Goal: Task Accomplishment & Management: Complete application form

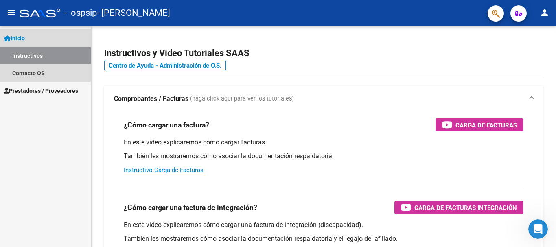
click at [30, 41] on link "Inicio" at bounding box center [45, 38] width 91 height 18
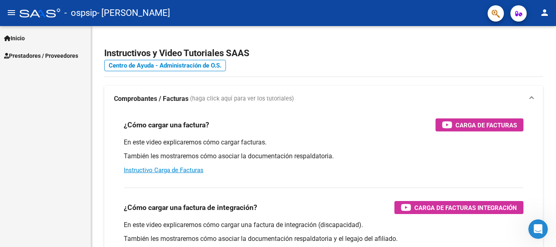
click at [11, 40] on span "Inicio" at bounding box center [14, 38] width 21 height 9
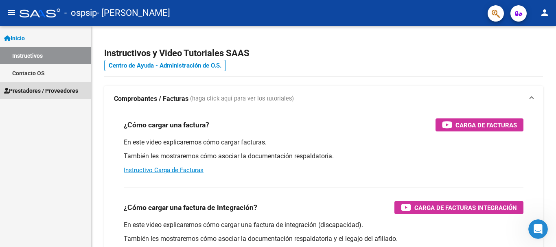
click at [13, 83] on link "Prestadores / Proveedores" at bounding box center [45, 91] width 91 height 18
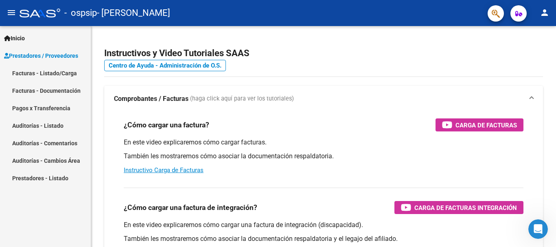
click at [32, 73] on link "Facturas - Listado/Carga" at bounding box center [45, 73] width 91 height 18
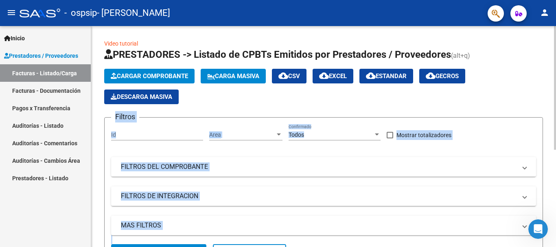
click at [554, 79] on div "Video tutorial PRESTADORES -> Listado de CPBTs Emitidos por Prestadores / Prove…" at bounding box center [324, 220] width 467 height 388
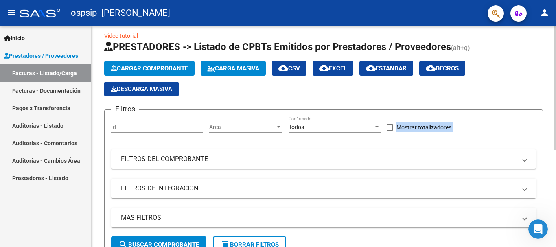
click at [555, 86] on div at bounding box center [555, 93] width 2 height 124
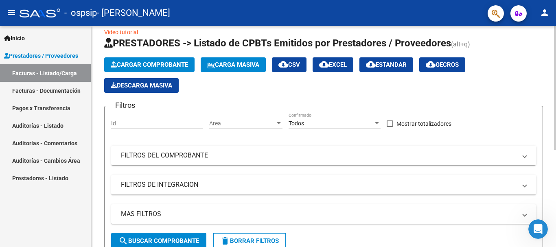
click at [527, 75] on div "Cargar Comprobante Carga Masiva cloud_download CSV cloud_download EXCEL cloud_d…" at bounding box center [323, 74] width 439 height 35
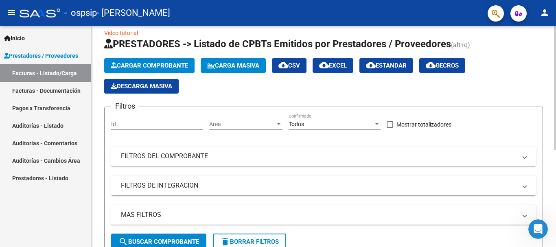
scroll to position [10, 0]
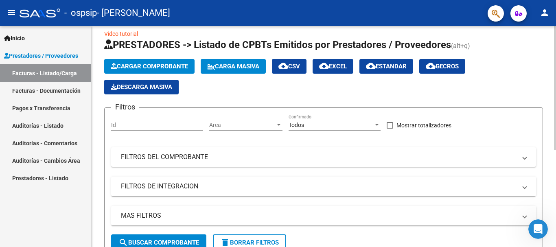
click at [545, 77] on div "Video tutorial PRESTADORES -> Listado de CPBTs Emitidos por Prestadores / Prove…" at bounding box center [324, 210] width 467 height 388
click at [157, 61] on button "Cargar Comprobante" at bounding box center [149, 66] width 90 height 15
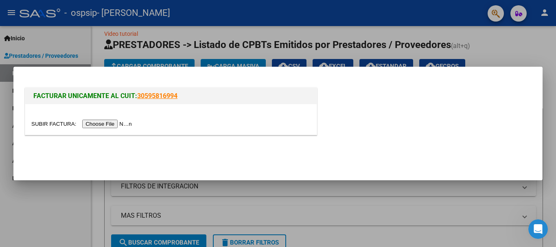
click at [110, 122] on input "file" at bounding box center [82, 124] width 103 height 9
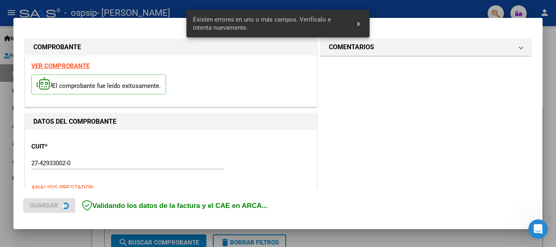
scroll to position [188, 0]
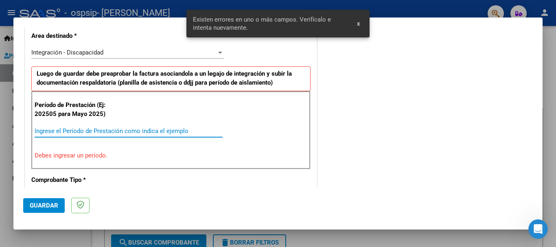
click at [118, 131] on input "Ingrese el Período de Prestación como indica el ejemplo" at bounding box center [129, 130] width 188 height 7
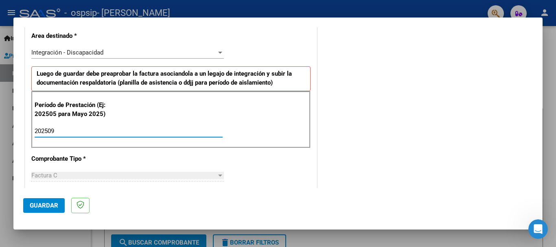
type input "202509"
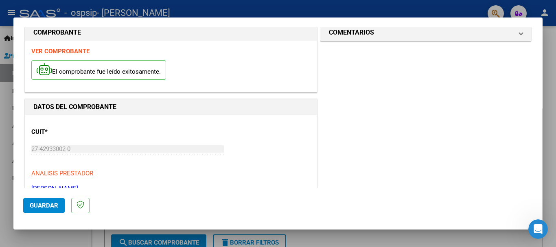
scroll to position [0, 0]
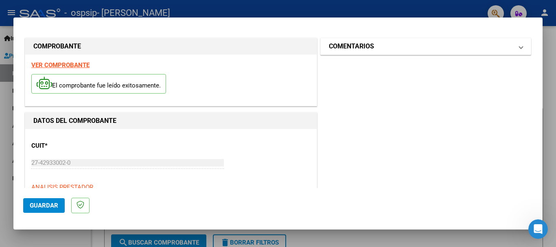
click at [419, 39] on mat-expansion-panel-header "COMENTARIOS" at bounding box center [426, 46] width 210 height 16
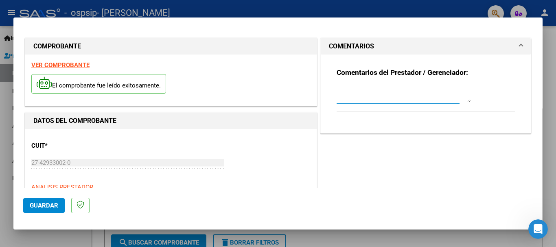
click at [385, 99] on textarea at bounding box center [404, 94] width 134 height 16
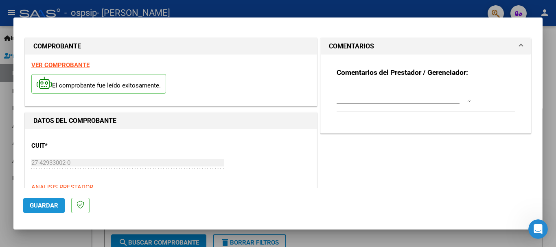
click at [43, 201] on button "Guardar" at bounding box center [44, 205] width 42 height 15
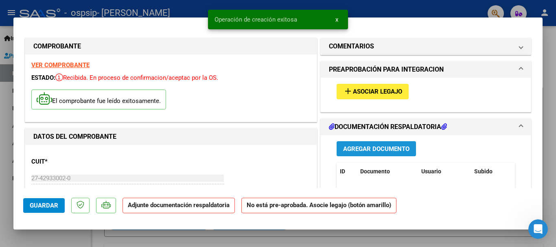
click at [370, 146] on span "Agregar Documento" at bounding box center [376, 148] width 66 height 7
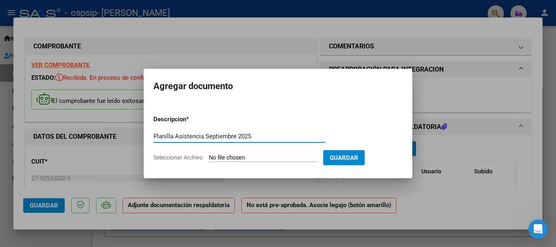
type input "Planilla Asistencia Septiembre 2025"
click at [209, 158] on app-file-uploader "Seleccionar Archivo" at bounding box center [238, 157] width 170 height 7
click at [216, 158] on input "Seleccionar Archivo" at bounding box center [263, 158] width 108 height 8
type input "C:\fakepath\[DATE] [GEOGRAPHIC_DATA] Planilla.pdf"
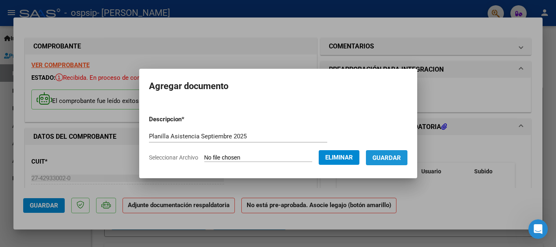
click at [382, 155] on span "Guardar" at bounding box center [386, 157] width 28 height 7
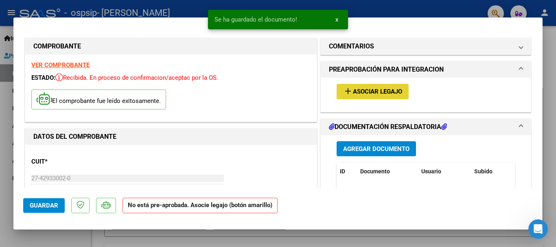
click at [374, 96] on button "add Asociar Legajo" at bounding box center [373, 91] width 72 height 15
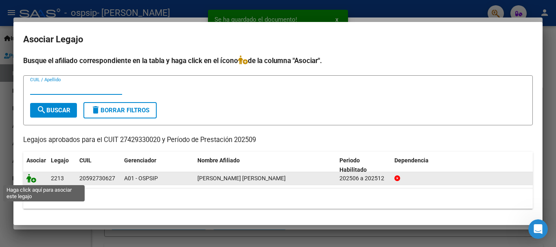
click at [35, 178] on icon at bounding box center [31, 178] width 10 height 9
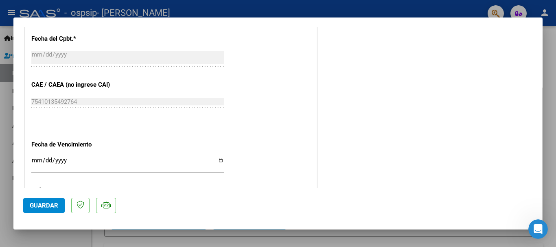
scroll to position [568, 0]
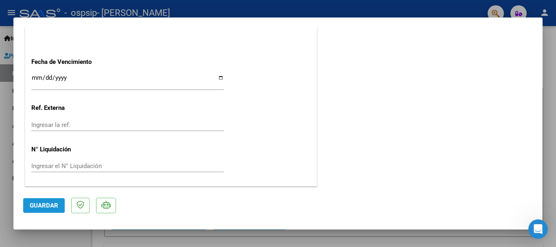
click at [39, 206] on span "Guardar" at bounding box center [44, 205] width 28 height 7
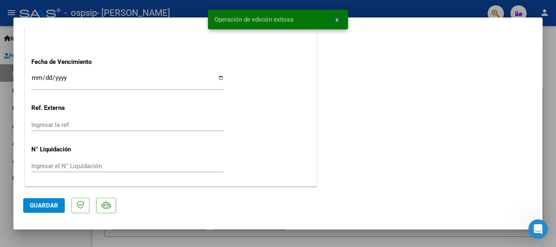
click at [339, 22] on button "x" at bounding box center [337, 19] width 16 height 15
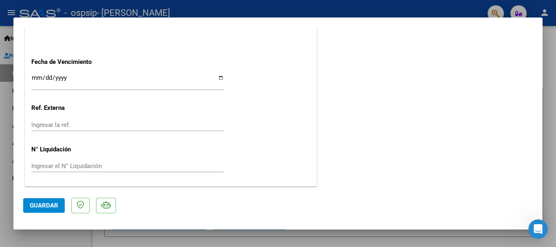
click at [330, 4] on div at bounding box center [278, 123] width 556 height 247
type input "$ 0,00"
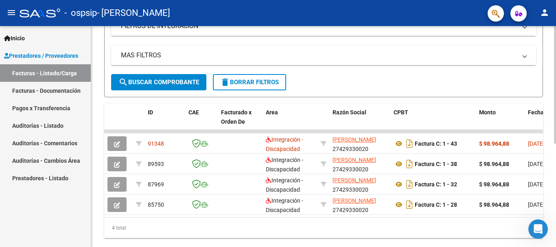
scroll to position [173, 0]
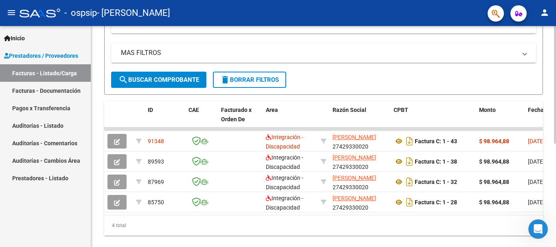
click at [553, 165] on div "Video tutorial PRESTADORES -> Listado de CPBTs Emitidos por Prestadores / Prove…" at bounding box center [324, 57] width 467 height 408
